Goal: Task Accomplishment & Management: Use online tool/utility

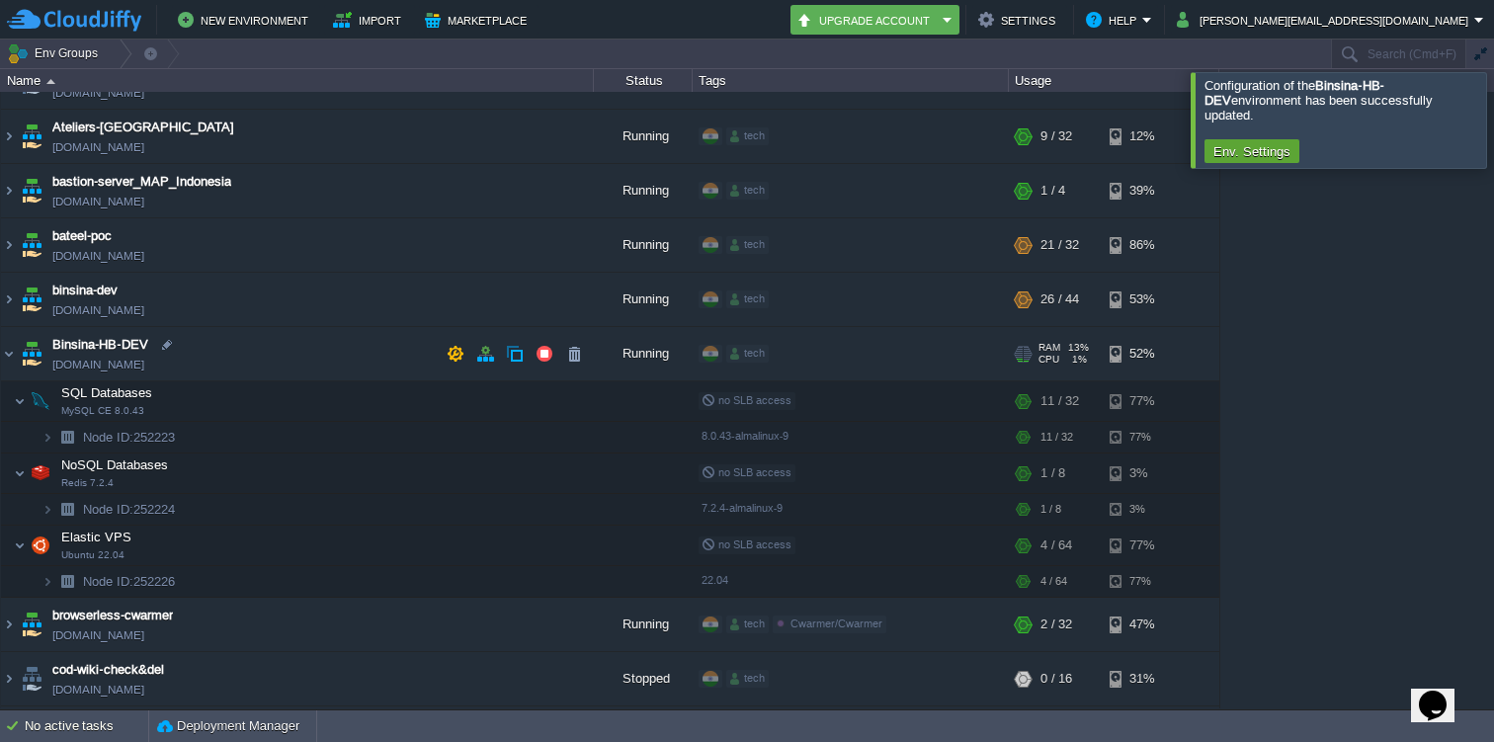
scroll to position [510, 0]
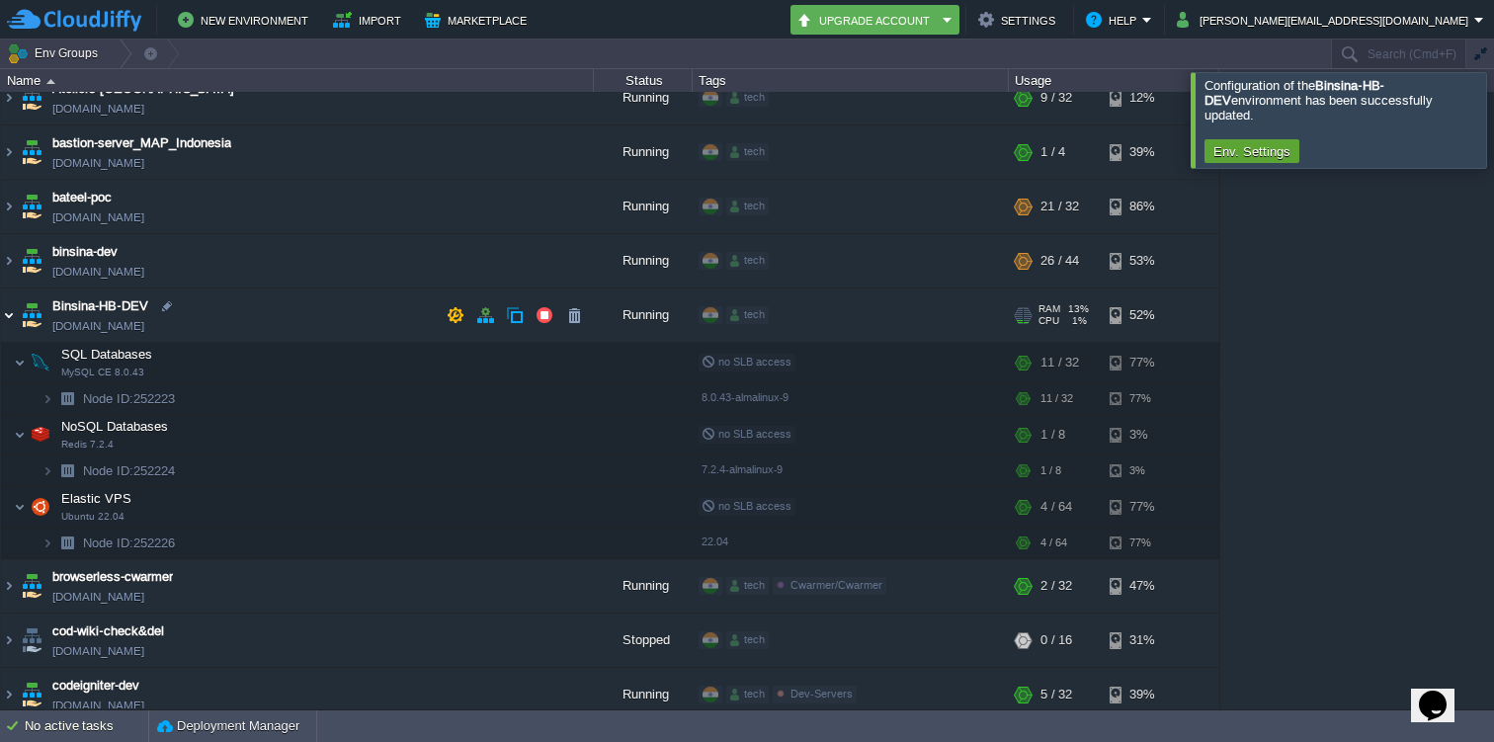
click at [12, 318] on img at bounding box center [9, 315] width 16 height 53
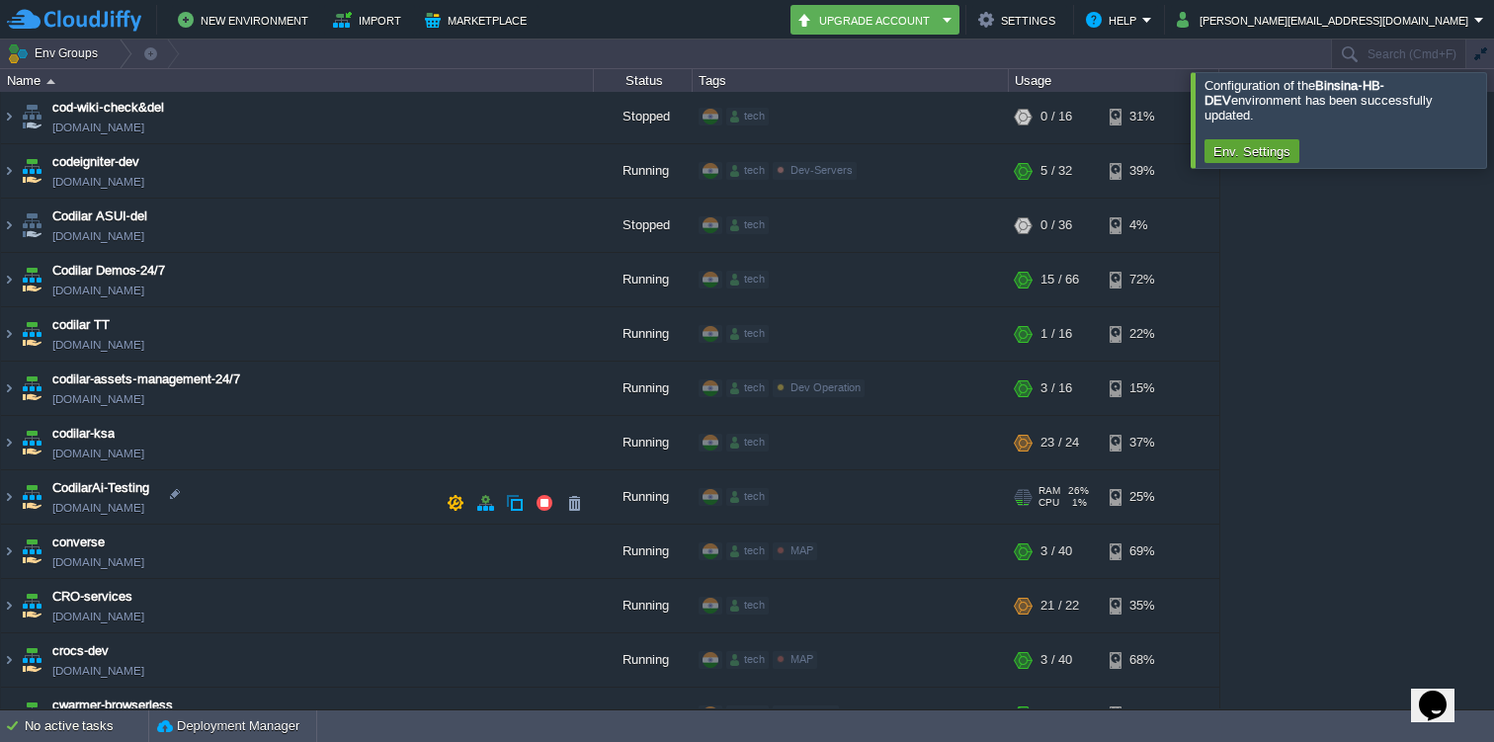
scroll to position [827, 0]
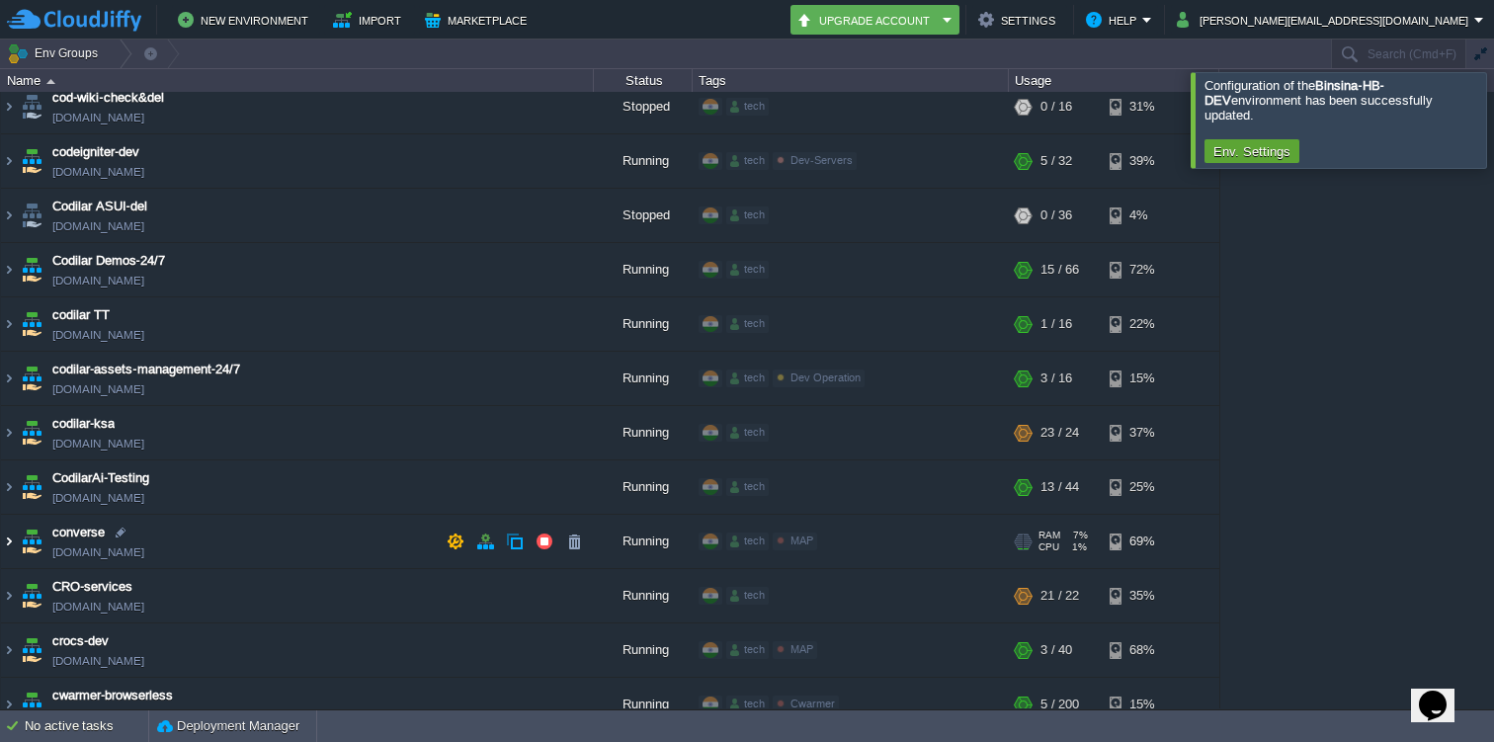
click at [3, 540] on img at bounding box center [9, 541] width 16 height 53
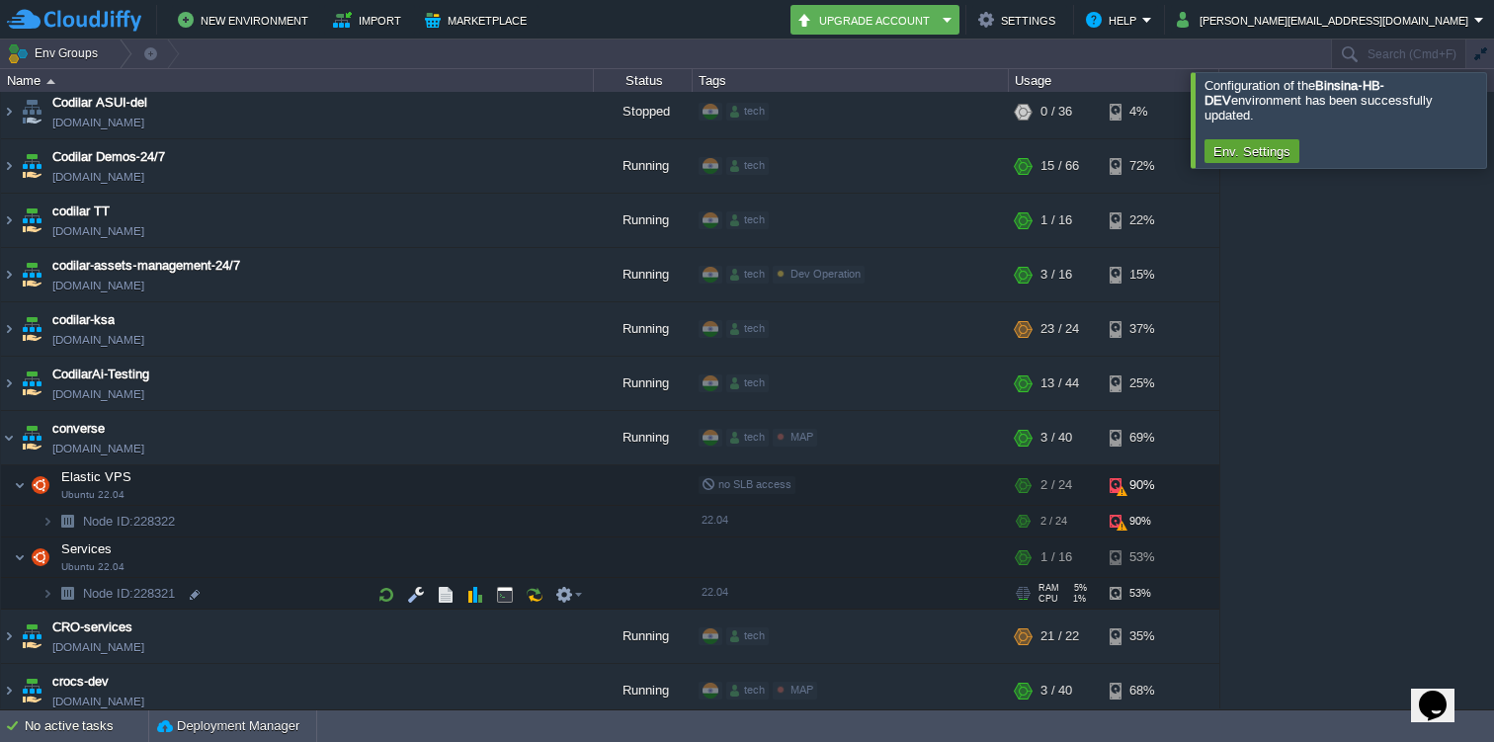
scroll to position [936, 0]
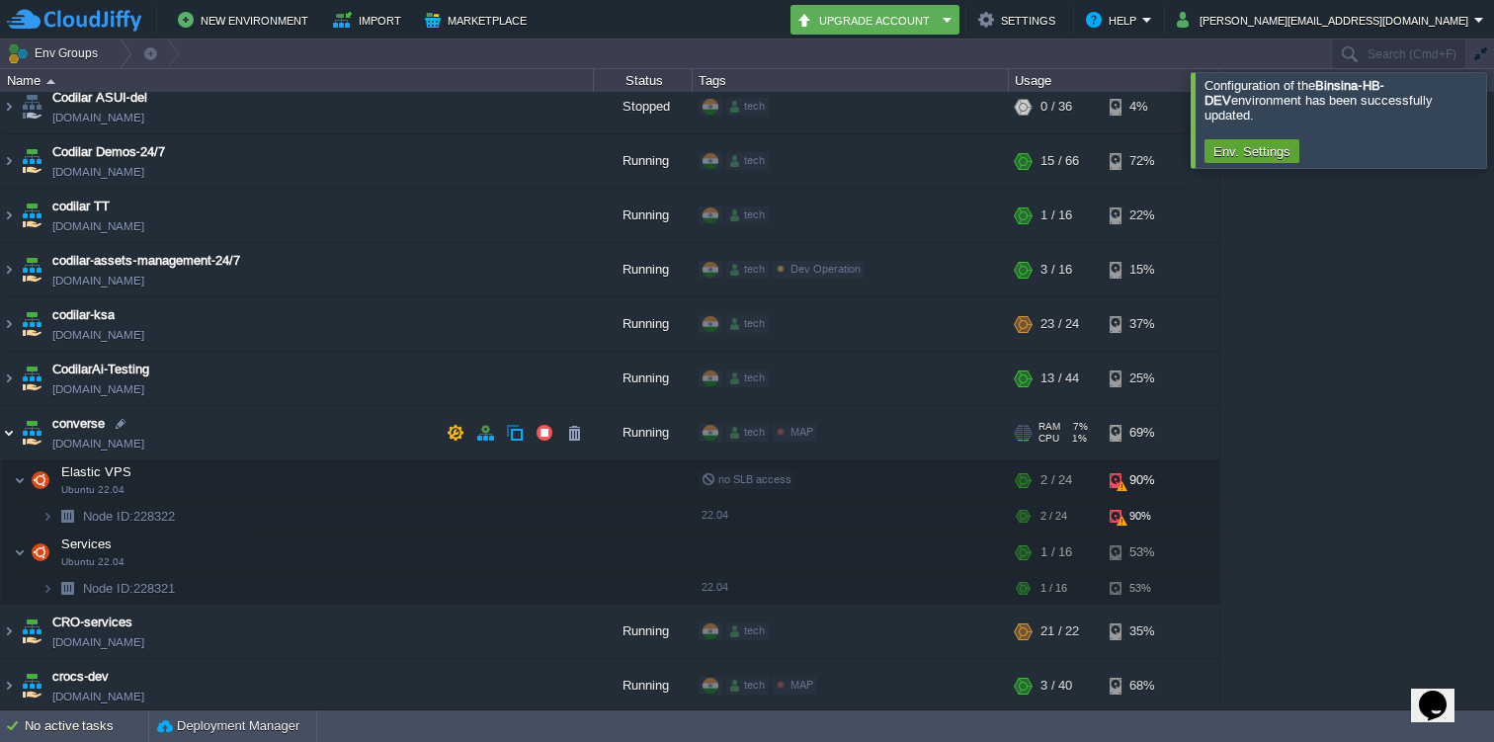
click at [8, 432] on img at bounding box center [9, 432] width 16 height 53
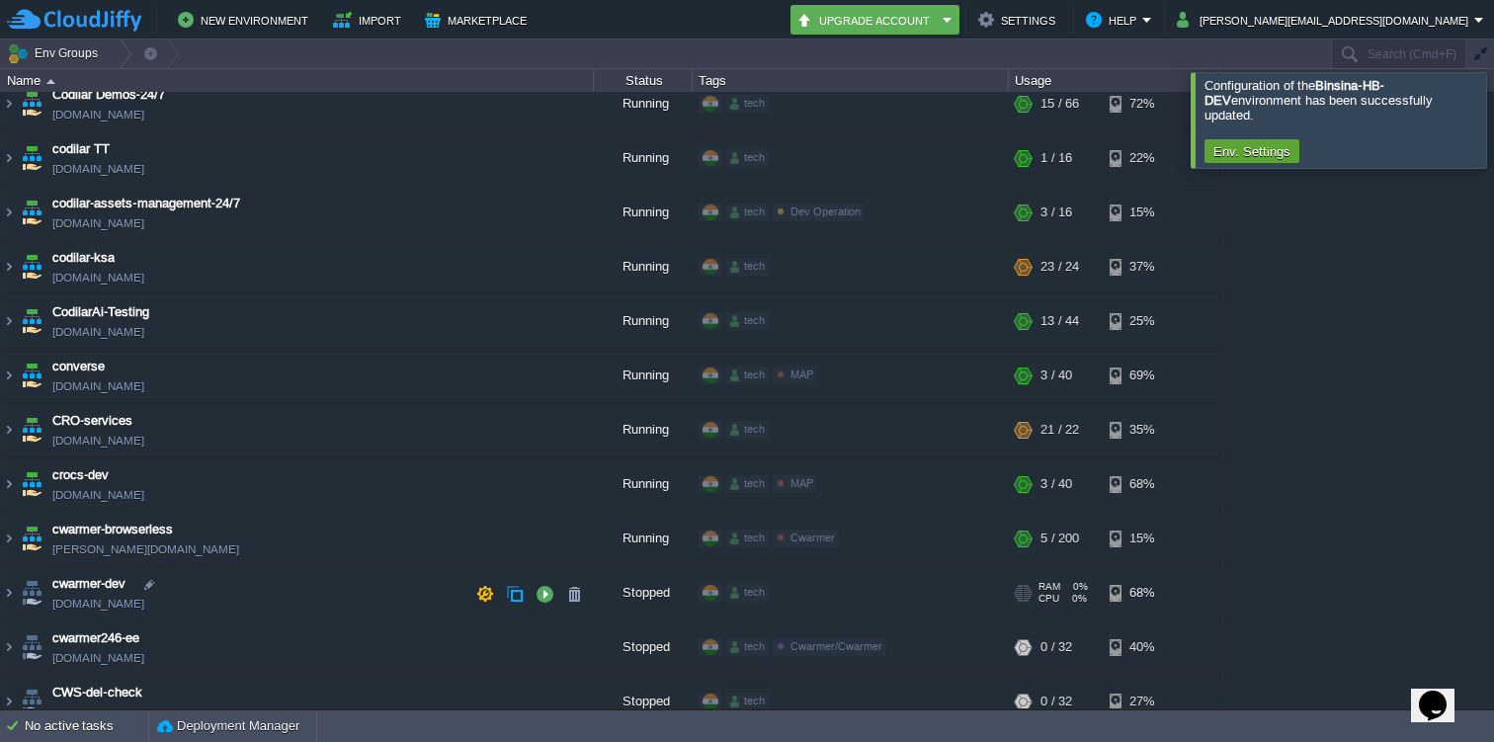
scroll to position [993, 0]
click at [10, 370] on img at bounding box center [9, 375] width 16 height 53
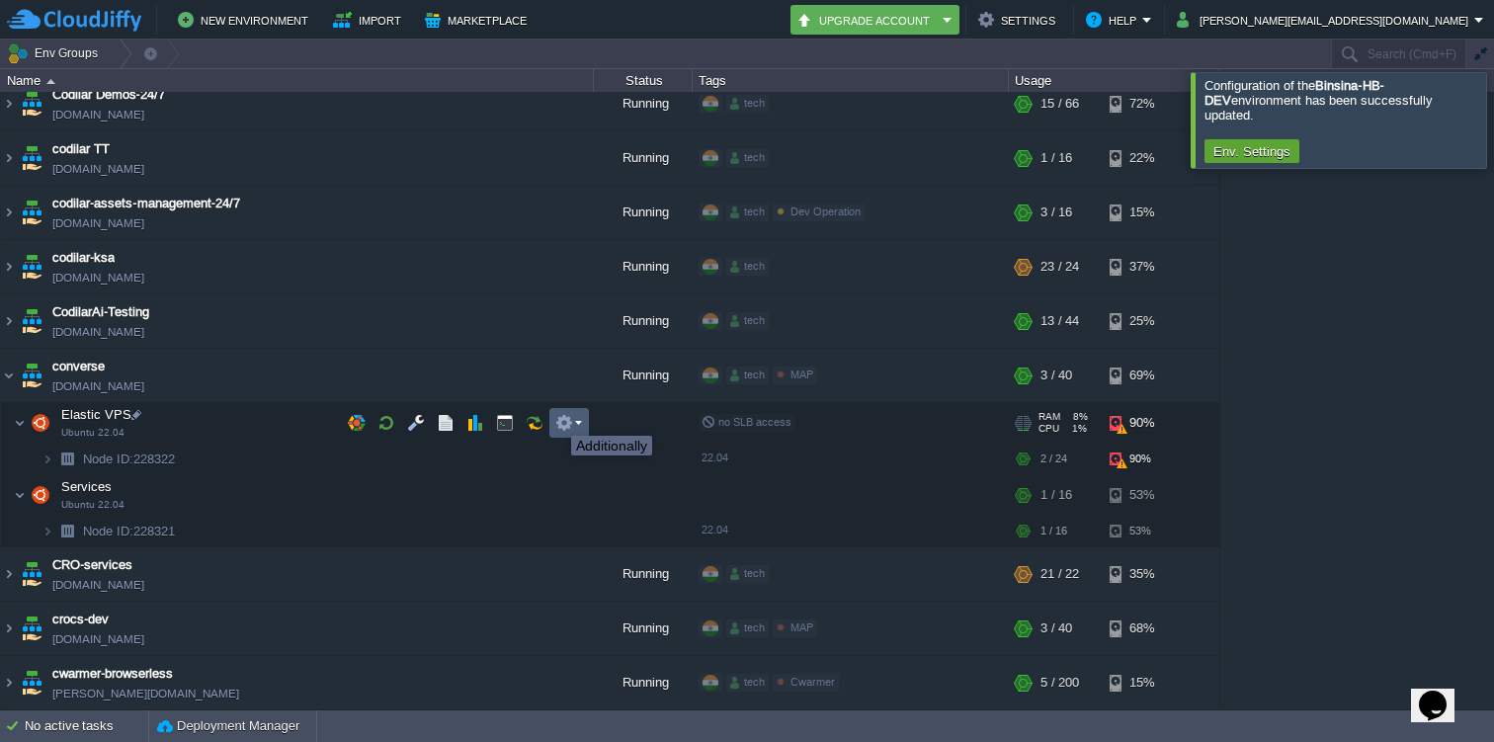
click at [555, 418] on button "button" at bounding box center [564, 423] width 18 height 18
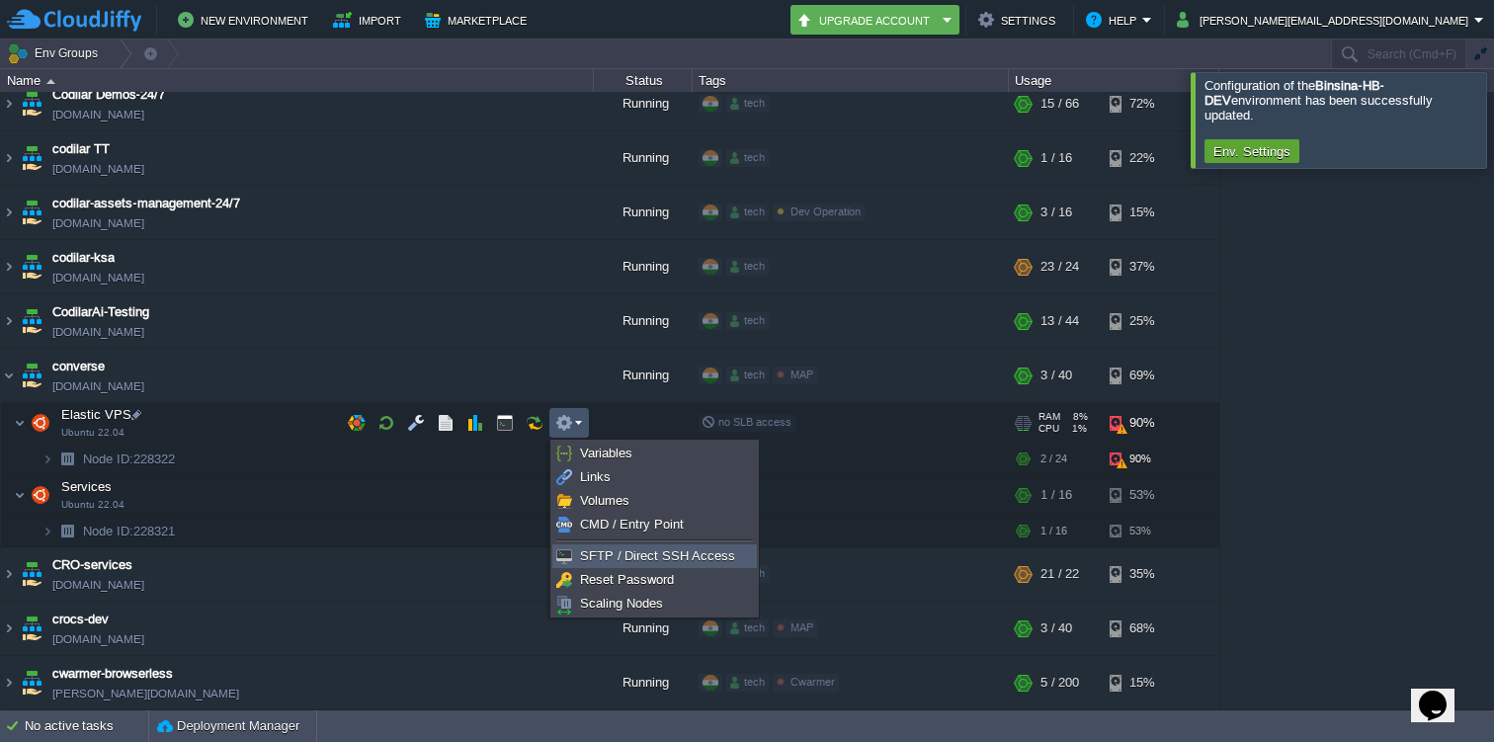
click at [594, 549] on span "SFTP / Direct SSH Access" at bounding box center [657, 556] width 155 height 15
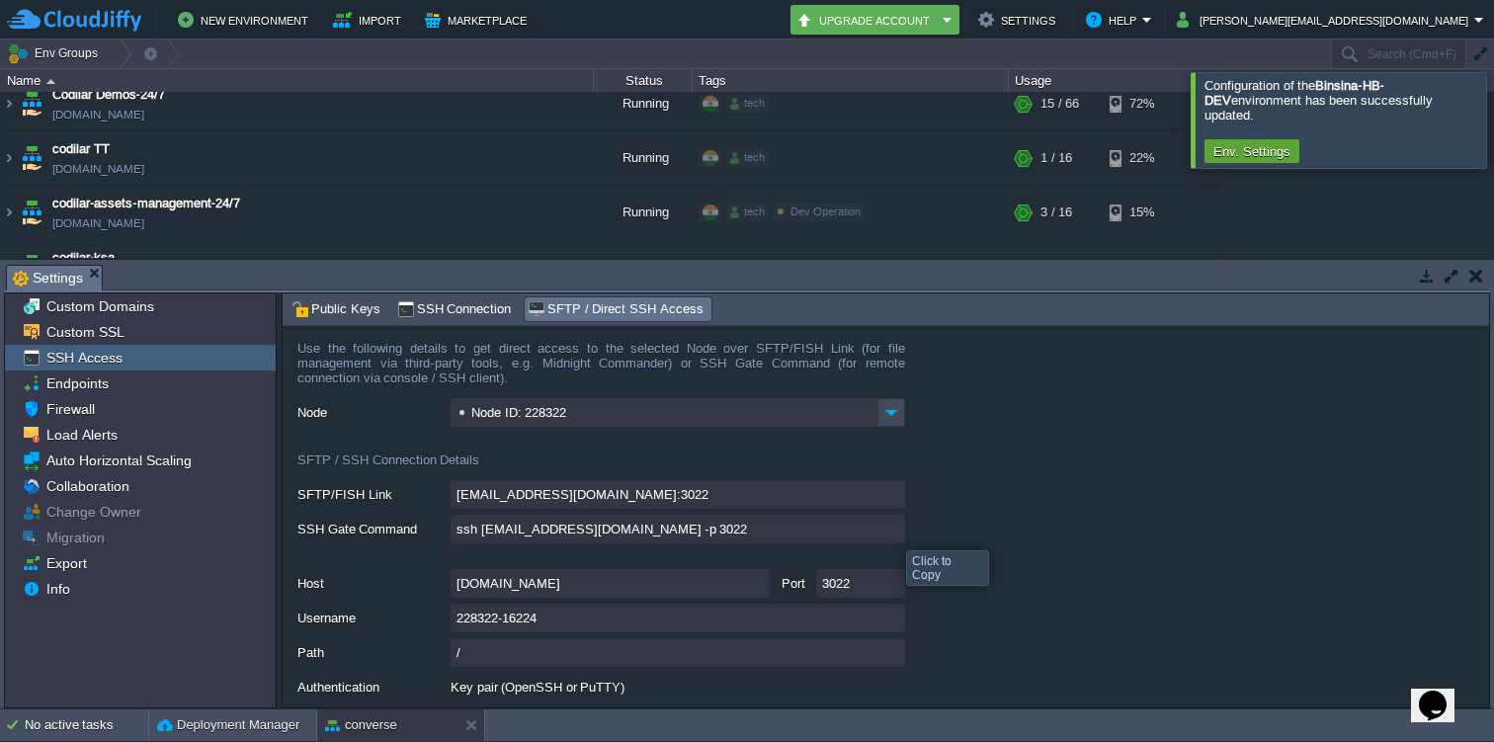
click at [891, 533] on input "ssh [EMAIL_ADDRESS][DOMAIN_NAME] -p 3022" at bounding box center [678, 529] width 455 height 29
type textarea "ssh [EMAIL_ADDRESS][DOMAIN_NAME] -p 3022"
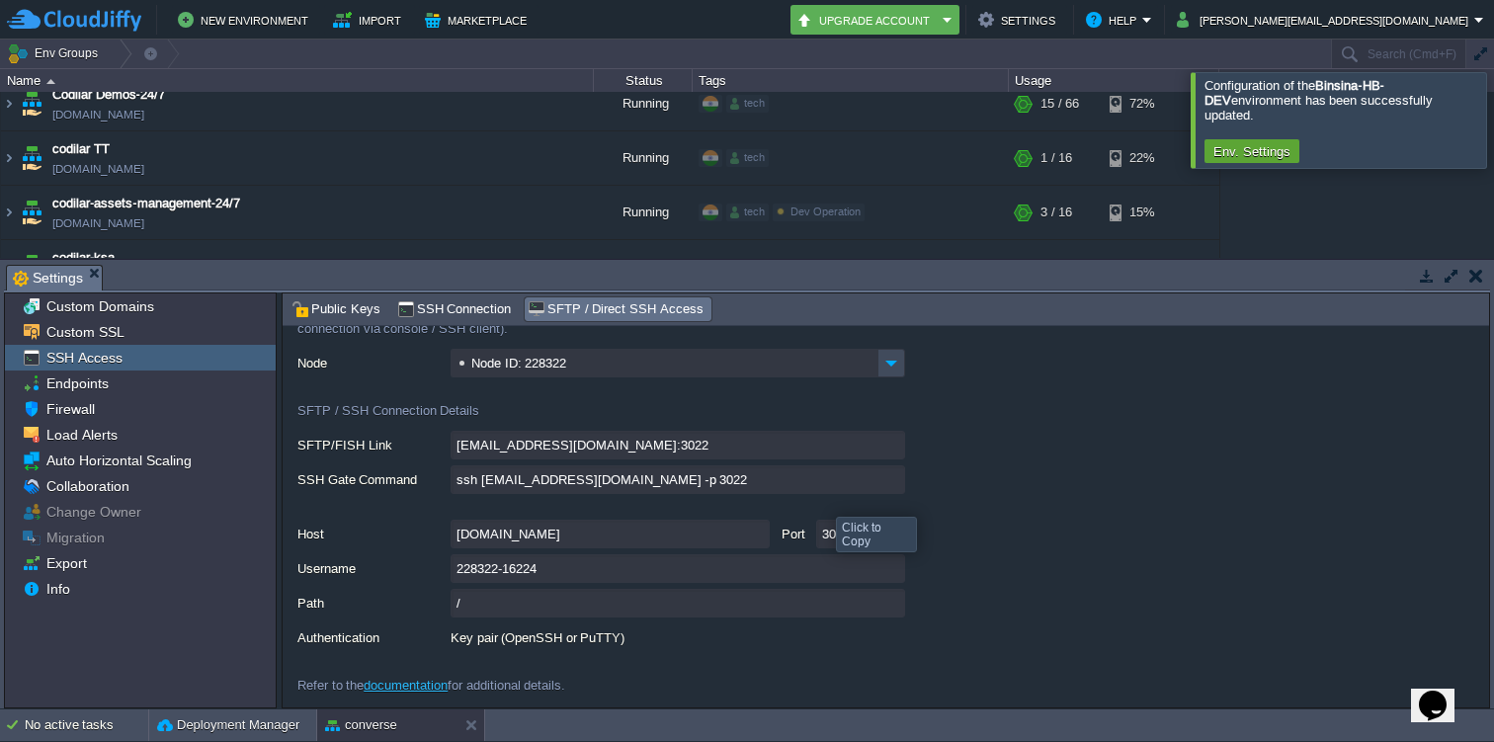
scroll to position [6, 0]
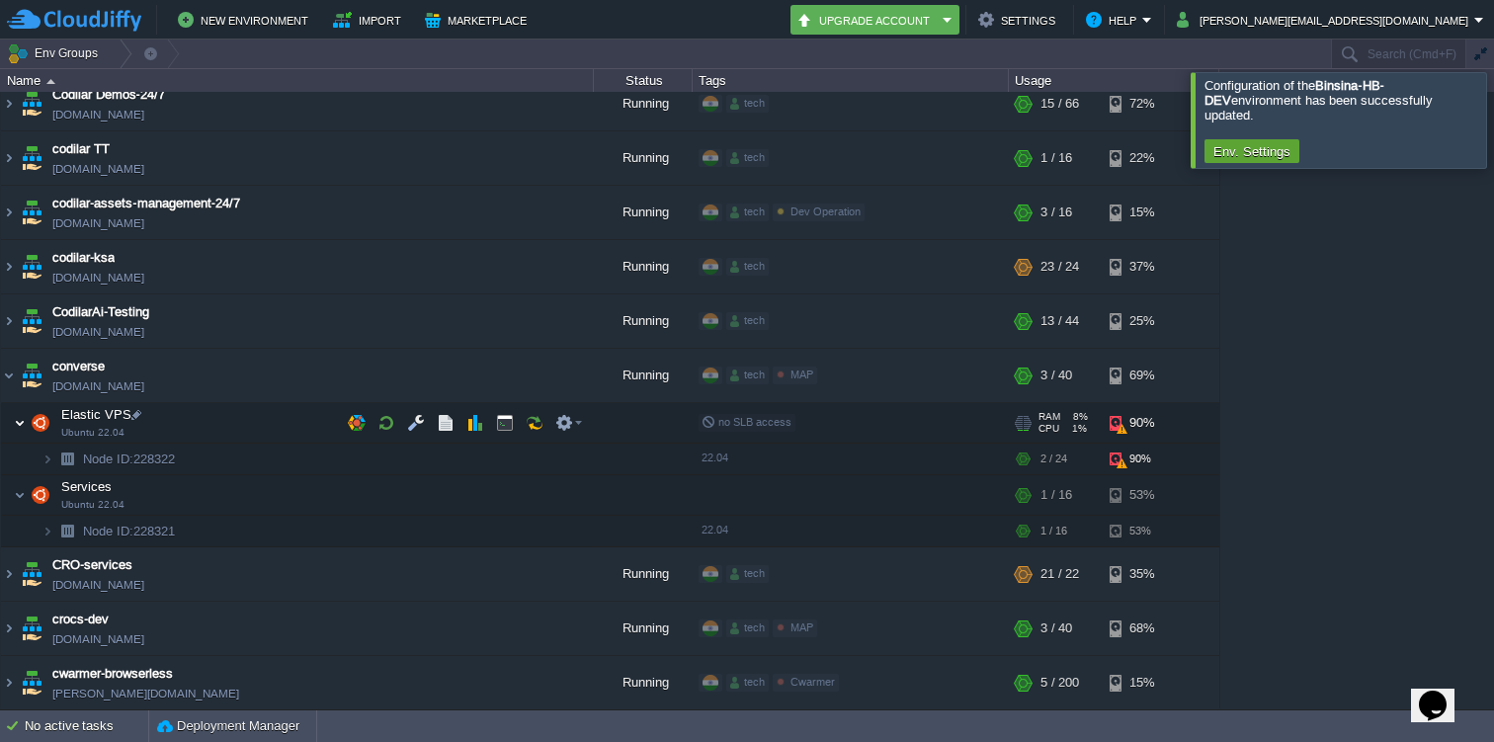
click at [25, 418] on img at bounding box center [20, 423] width 12 height 40
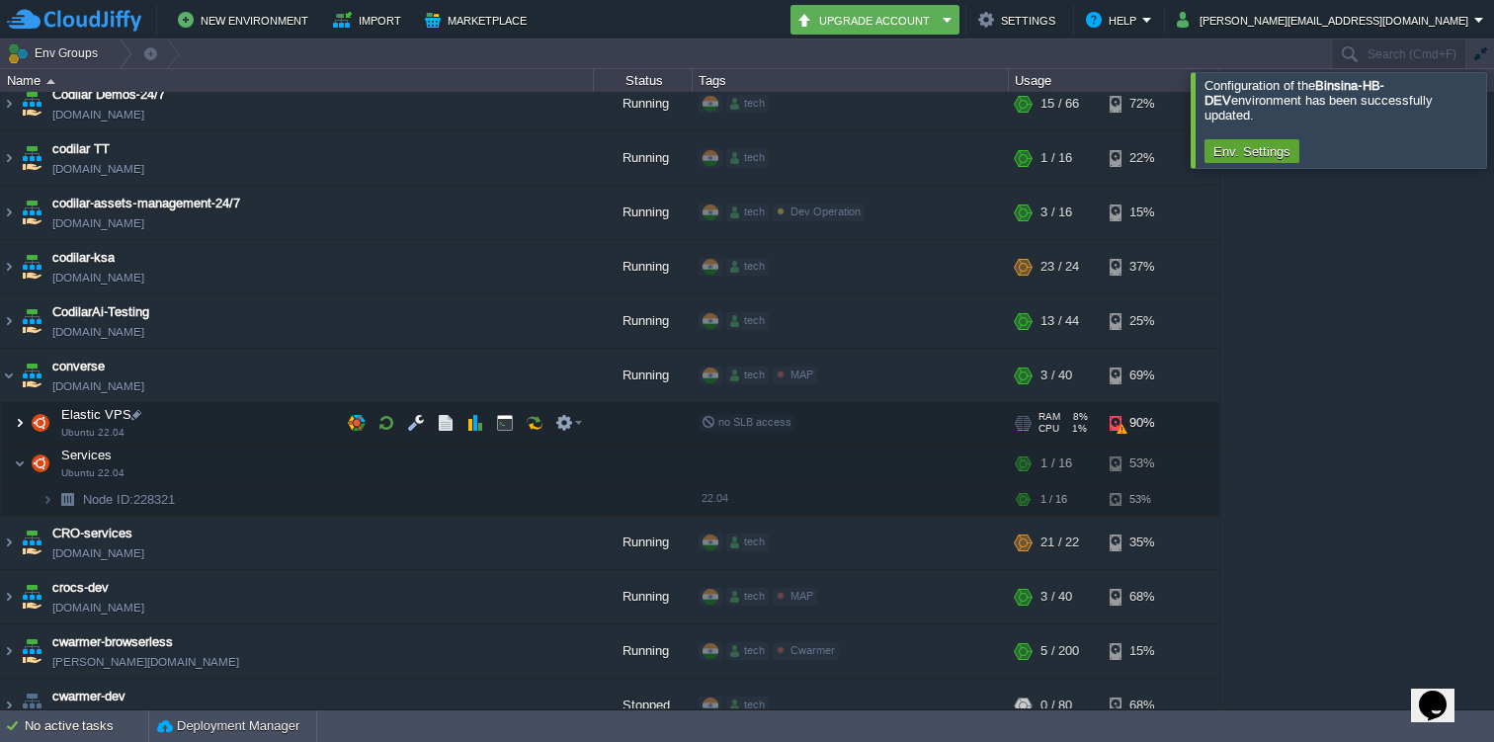
click at [25, 418] on img at bounding box center [20, 423] width 12 height 40
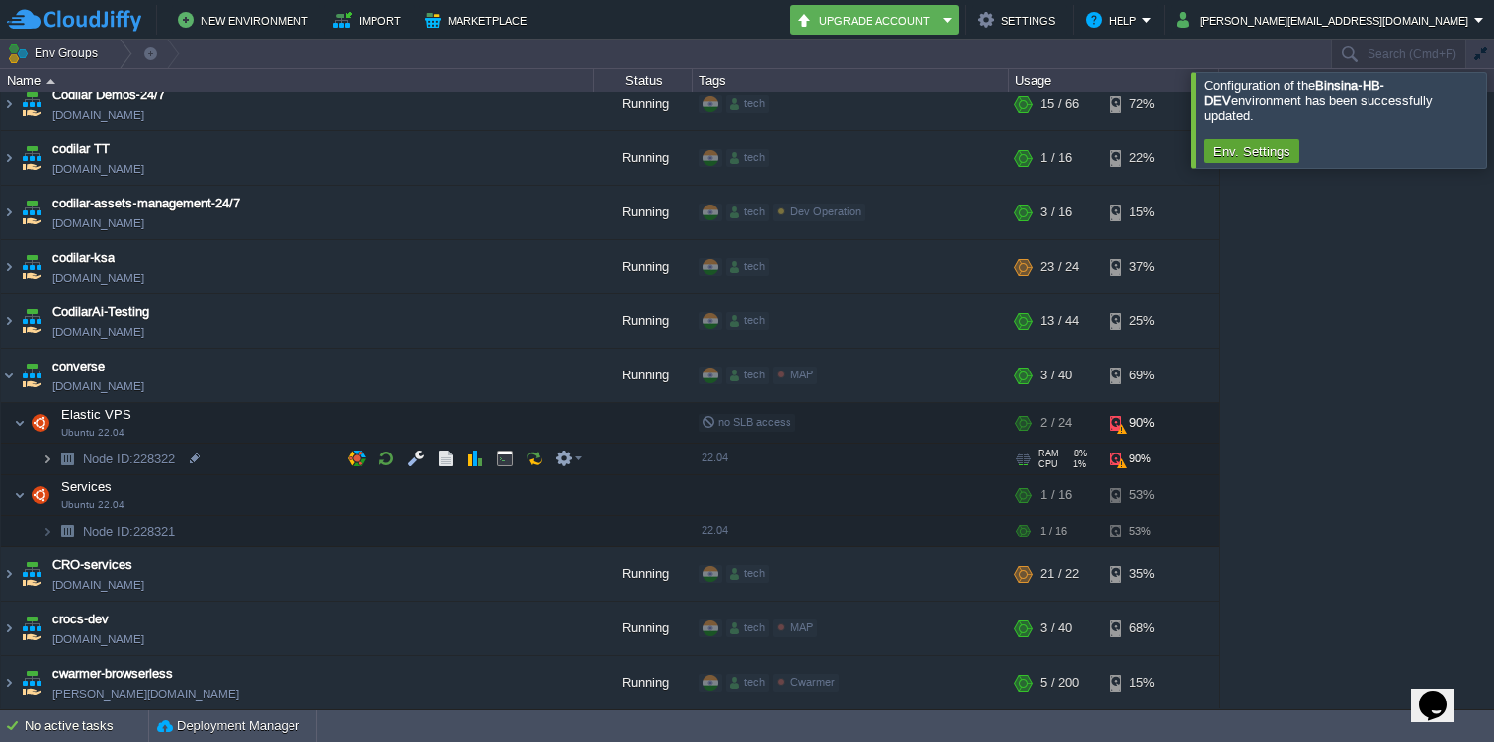
click at [43, 461] on img at bounding box center [48, 459] width 12 height 31
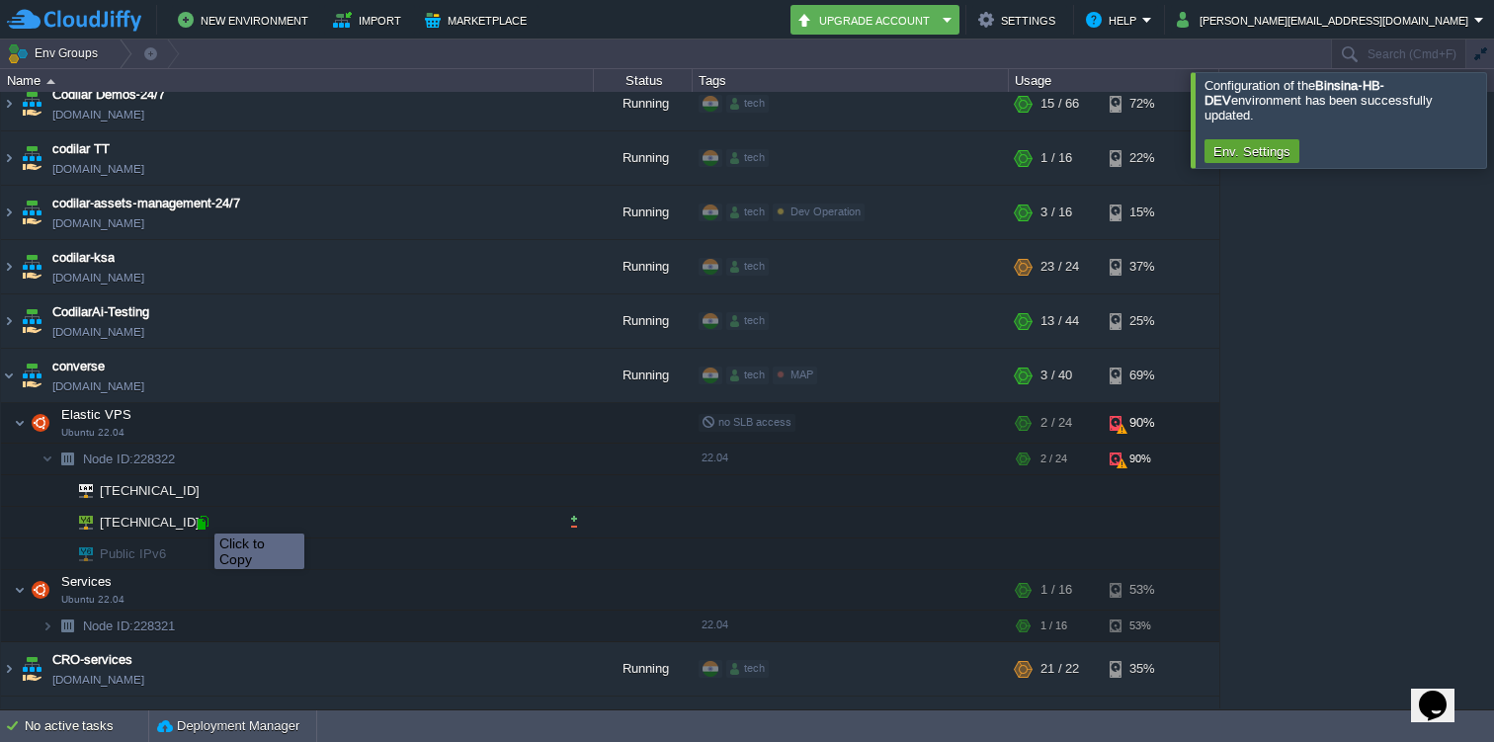
click at [201, 518] on div at bounding box center [203, 523] width 18 height 18
